Goal: Task Accomplishment & Management: Manage account settings

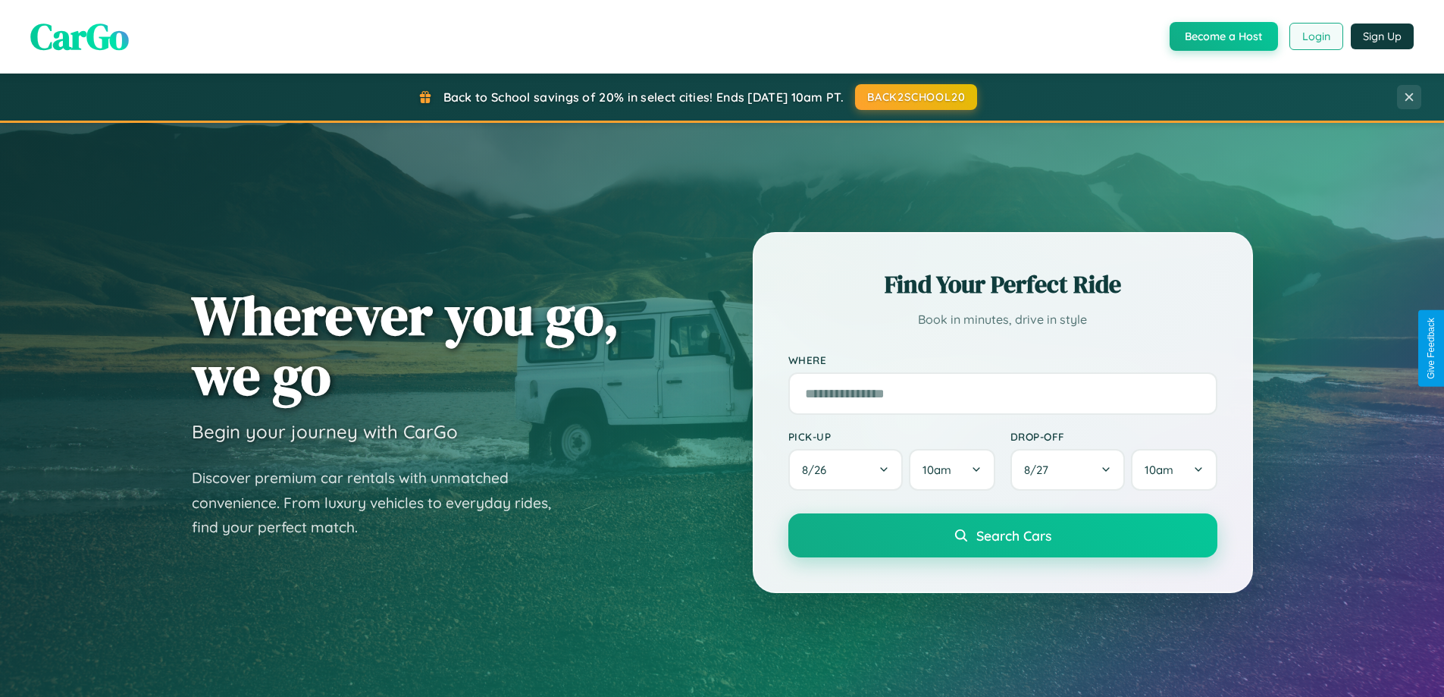
click at [1315, 36] on button "Login" at bounding box center [1316, 36] width 54 height 27
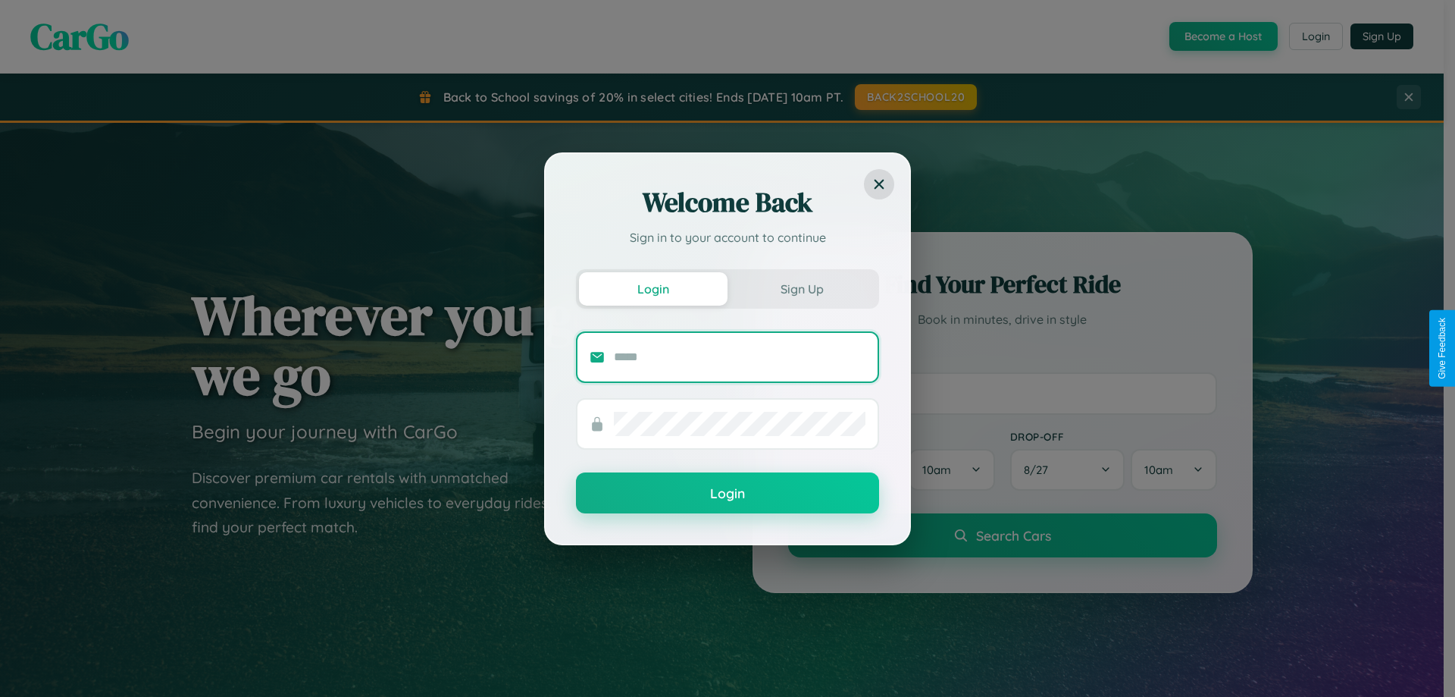
click at [740, 356] on input "text" at bounding box center [740, 357] width 252 height 24
type input "**********"
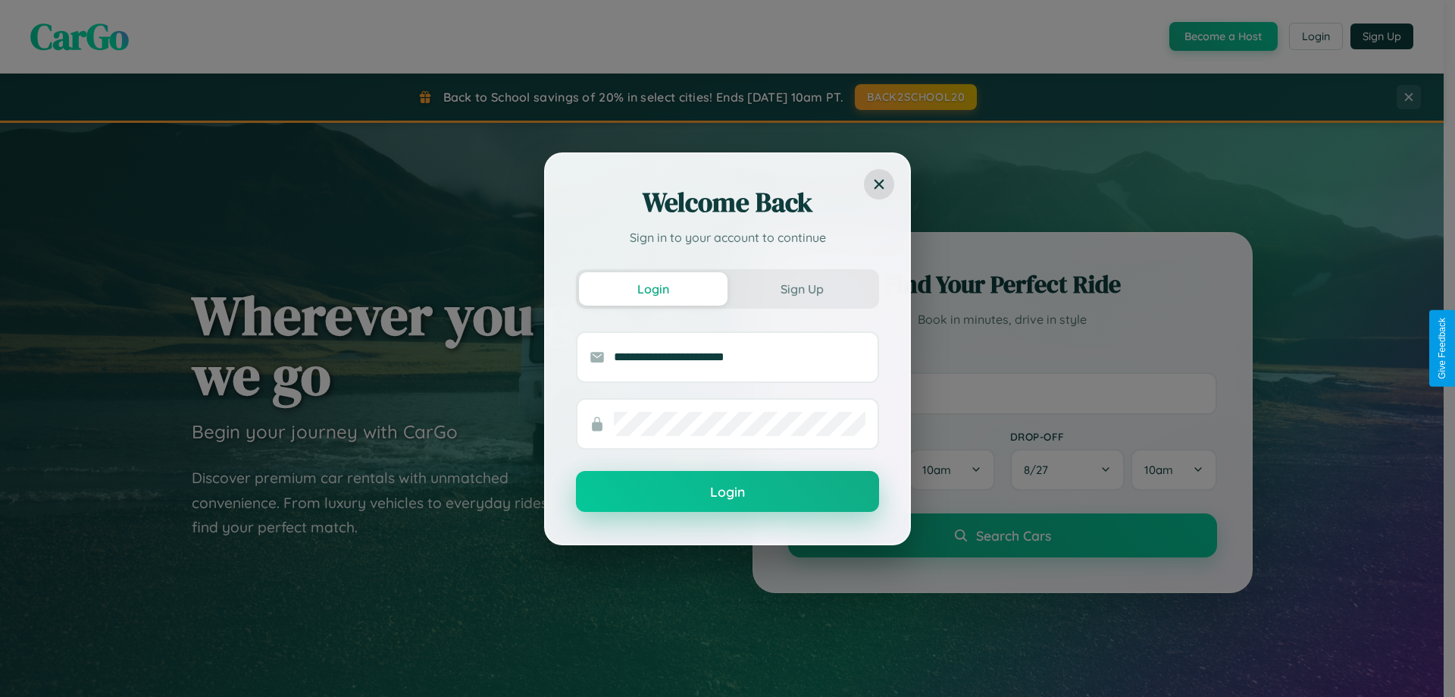
click at [728, 492] on button "Login" at bounding box center [727, 491] width 303 height 41
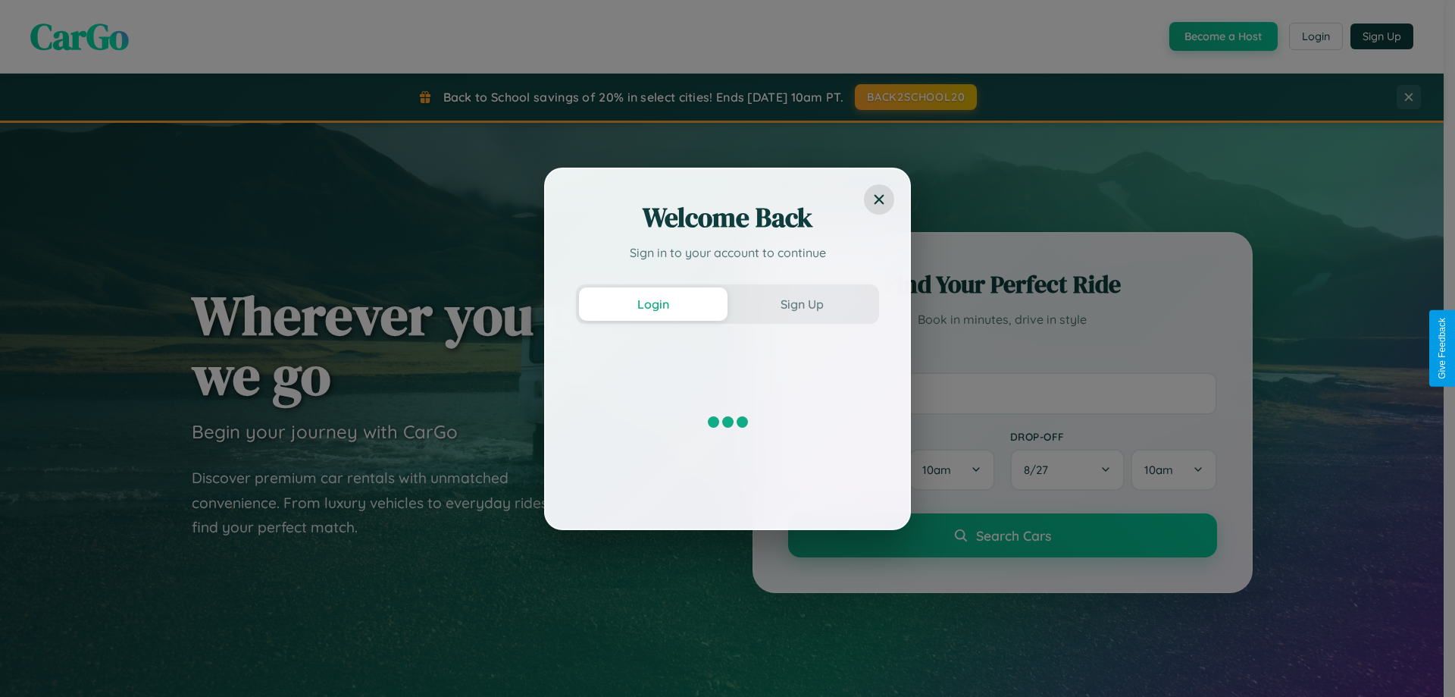
click at [1315, 36] on div "Welcome Back Sign in to your account to continue Login Sign Up" at bounding box center [727, 348] width 1455 height 697
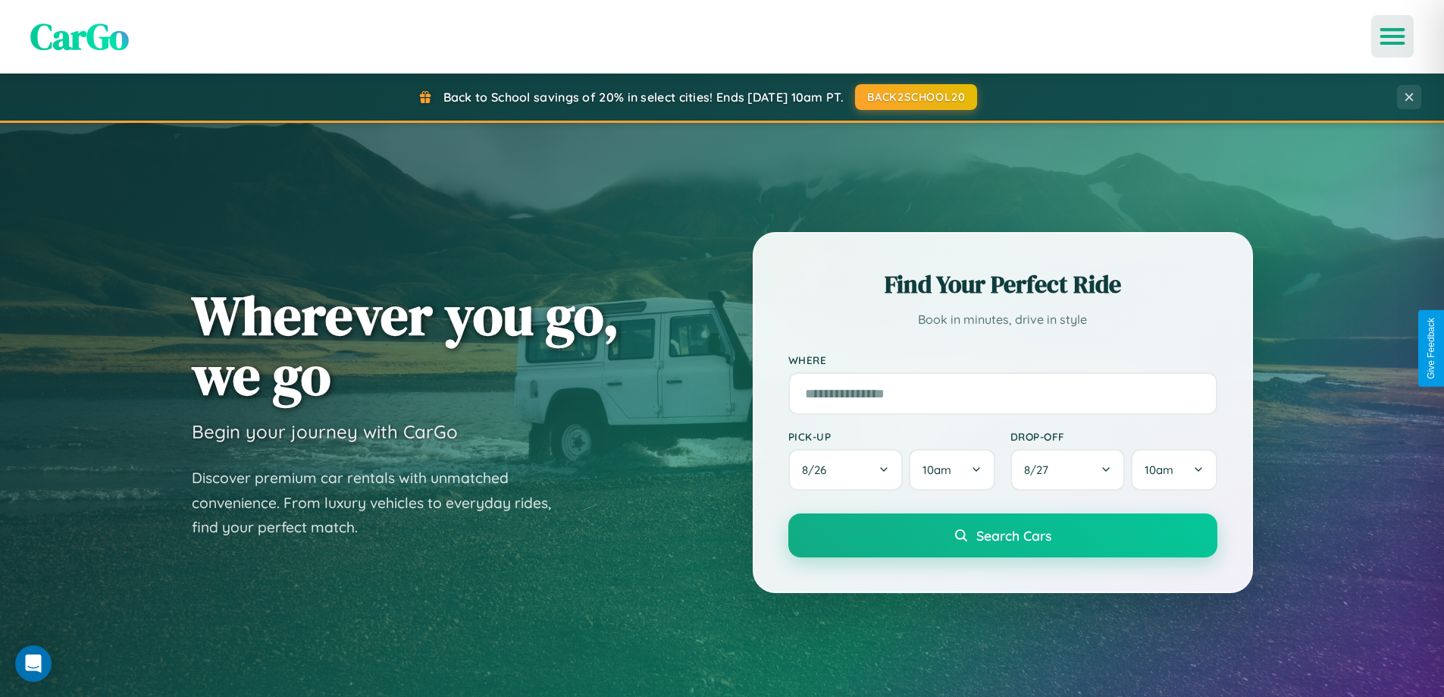
click at [1392, 36] on icon "Open menu" at bounding box center [1393, 37] width 22 height 14
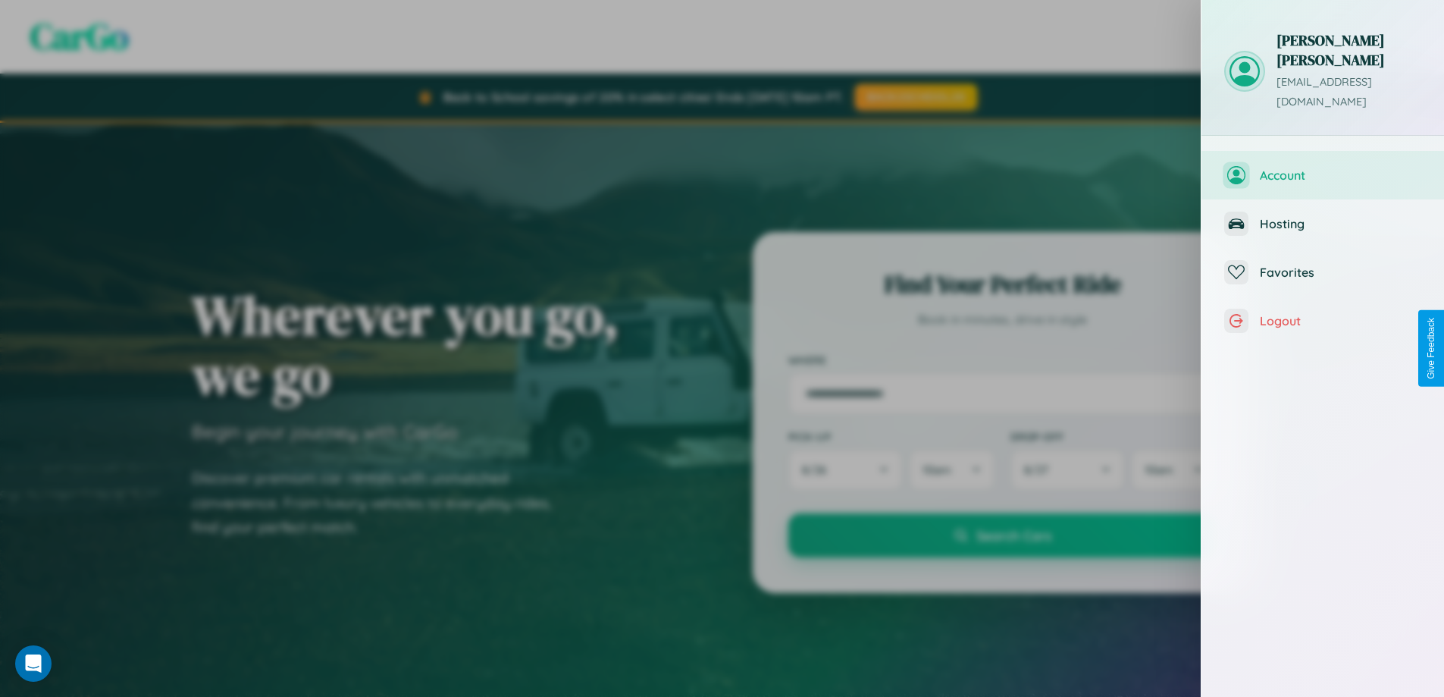
click at [1323, 168] on span "Account" at bounding box center [1340, 175] width 161 height 15
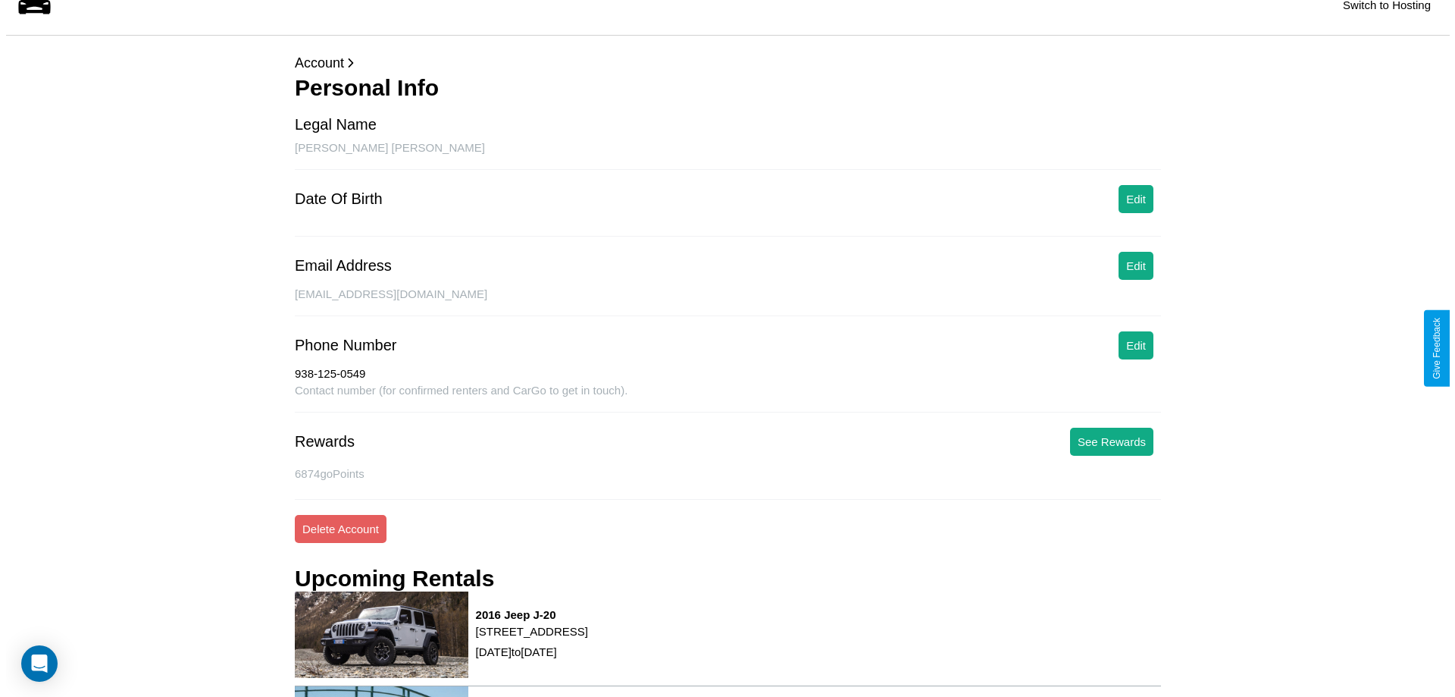
scroll to position [205, 0]
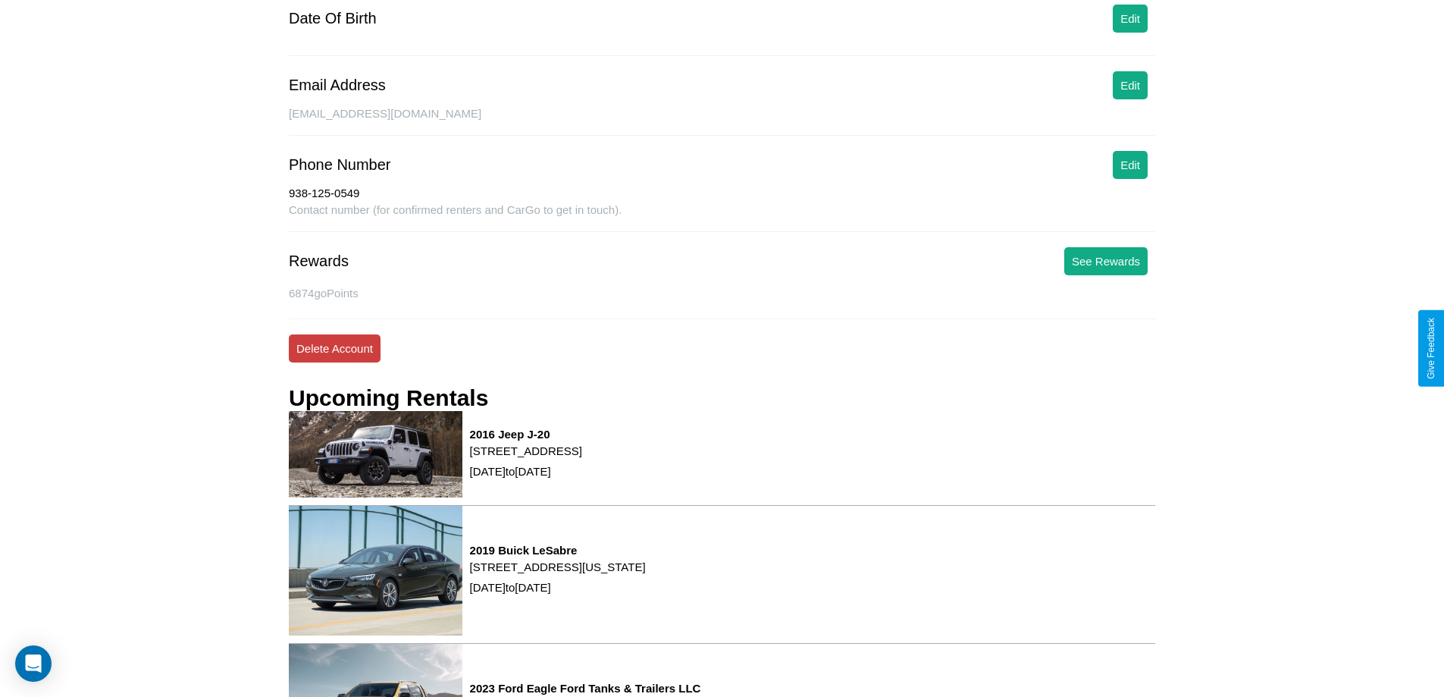
click at [334, 348] on button "Delete Account" at bounding box center [335, 348] width 92 height 28
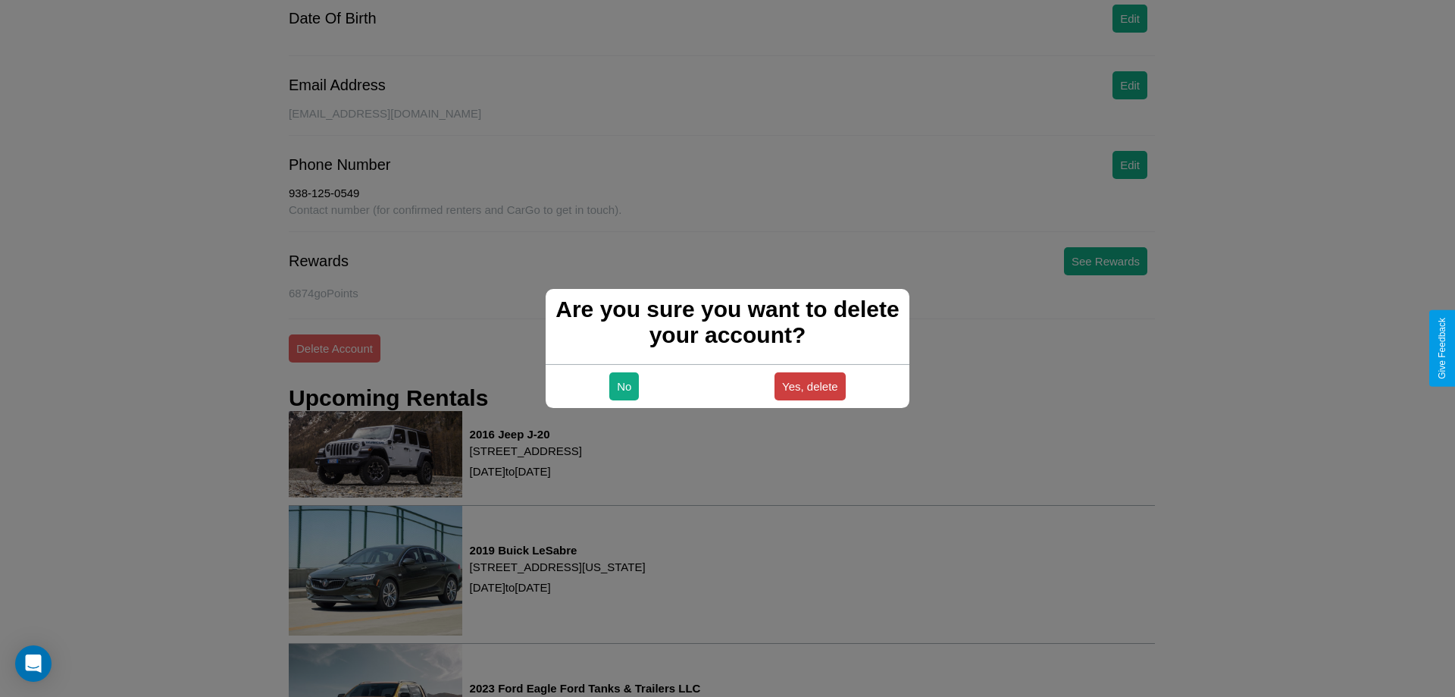
click at [809, 386] on button "Yes, delete" at bounding box center [810, 386] width 71 height 28
